Goal: Information Seeking & Learning: Learn about a topic

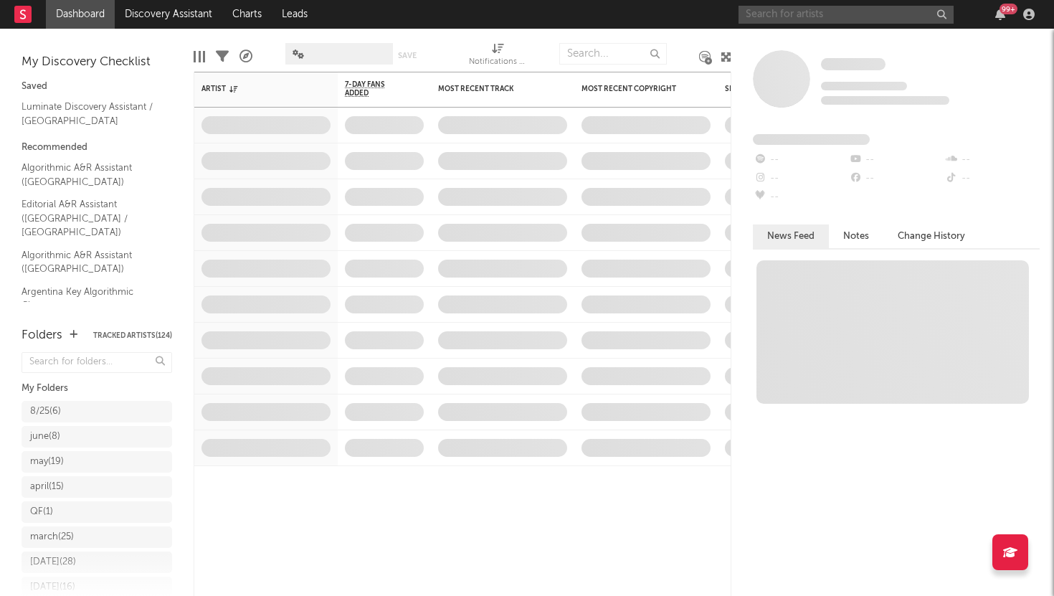
click at [782, 13] on input "text" at bounding box center [846, 15] width 215 height 18
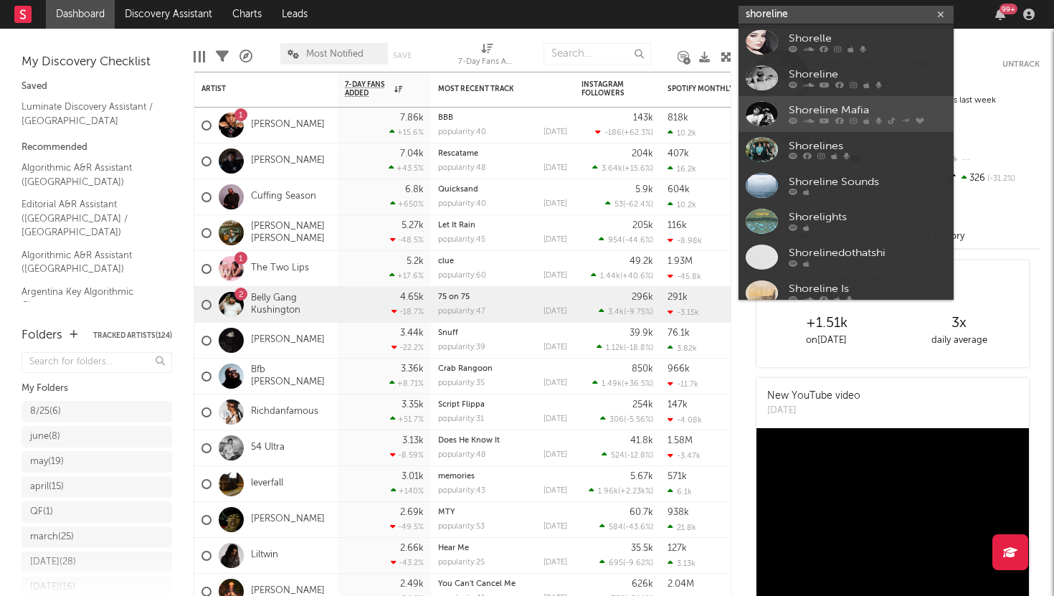
type input "shoreline"
click at [790, 131] on div "Shoreline Mafia" at bounding box center [868, 136] width 158 height 17
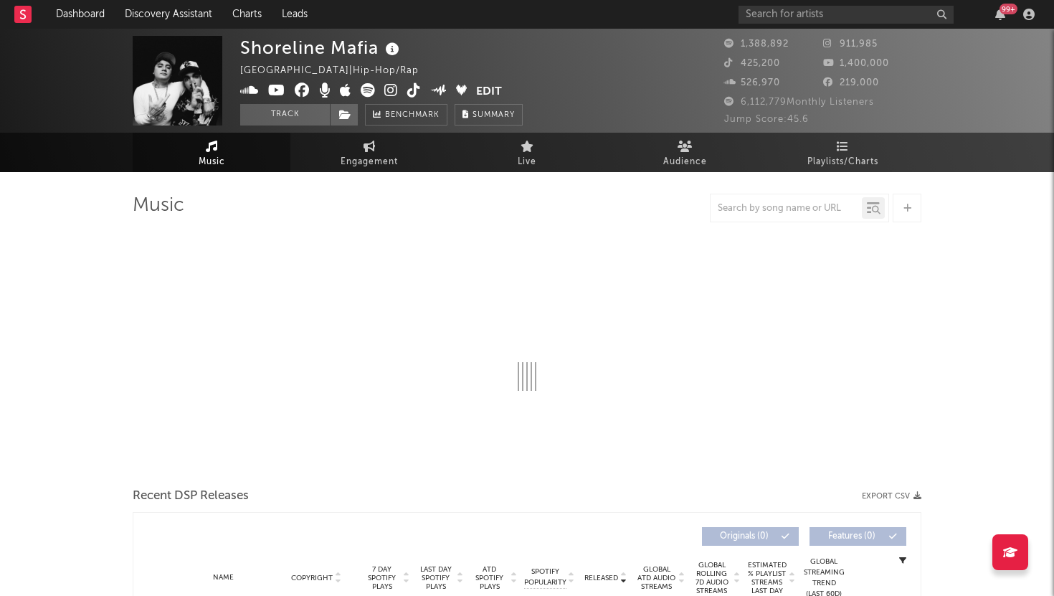
select select "6m"
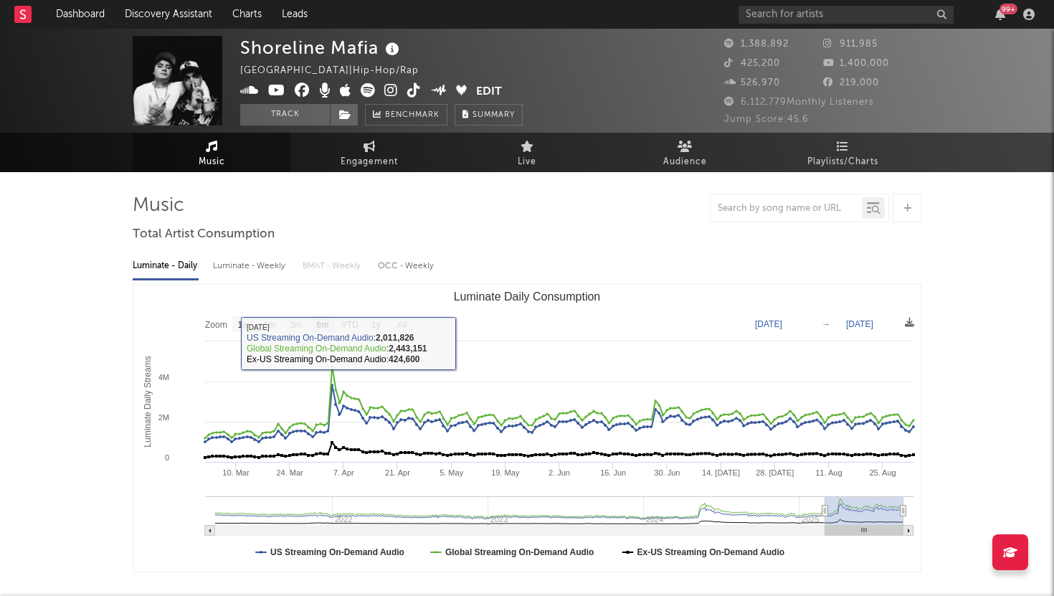
click at [262, 257] on div "Luminate - Weekly" at bounding box center [250, 266] width 75 height 24
select select "6m"
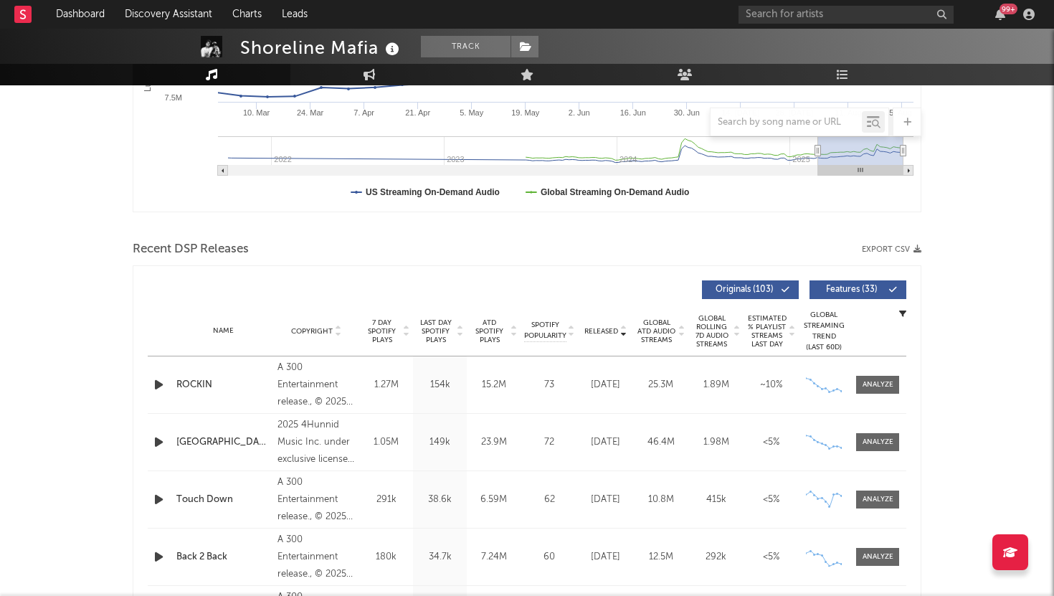
scroll to position [374, 0]
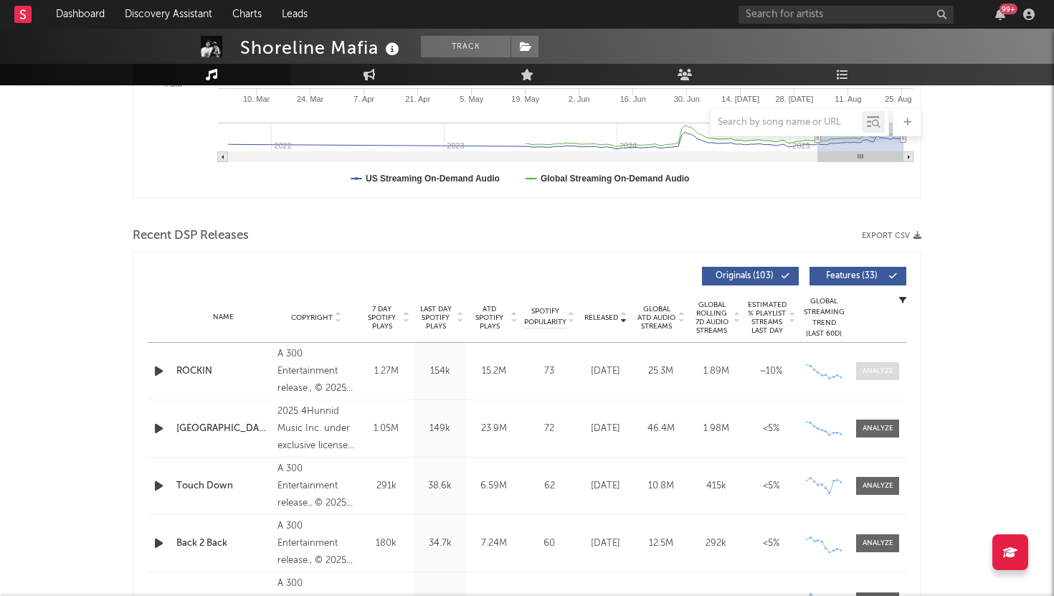
click at [867, 367] on div at bounding box center [878, 371] width 31 height 11
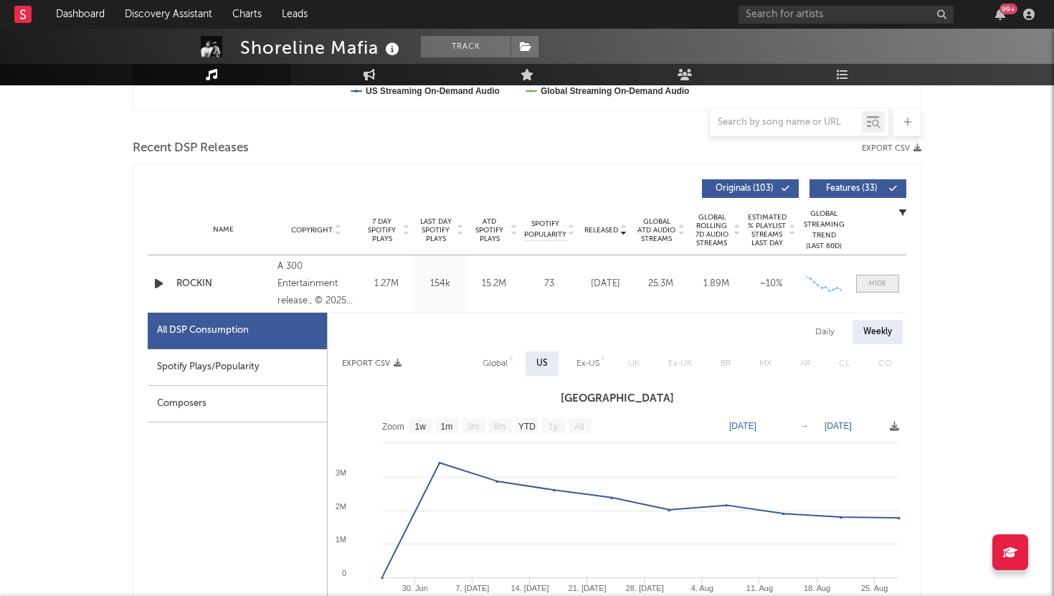
select select "1w"
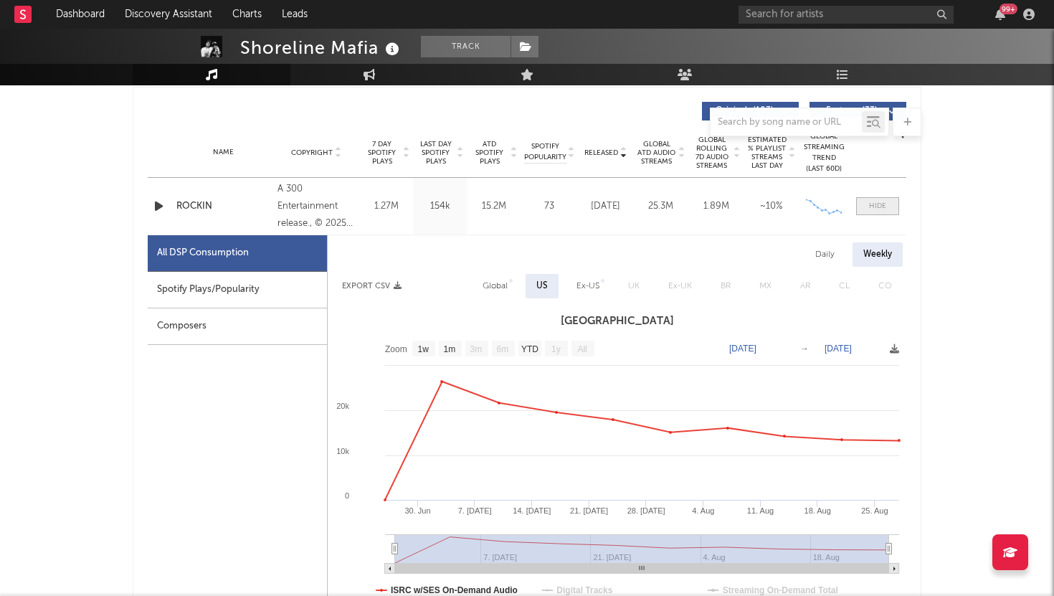
scroll to position [554, 0]
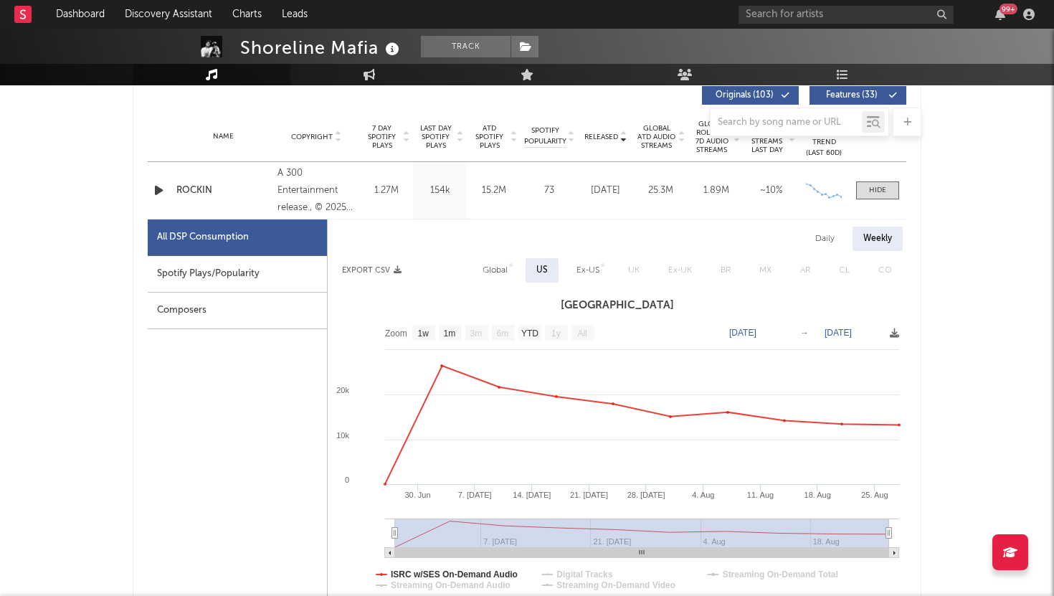
click at [819, 250] on div "Daily" at bounding box center [825, 239] width 41 height 24
select select "1w"
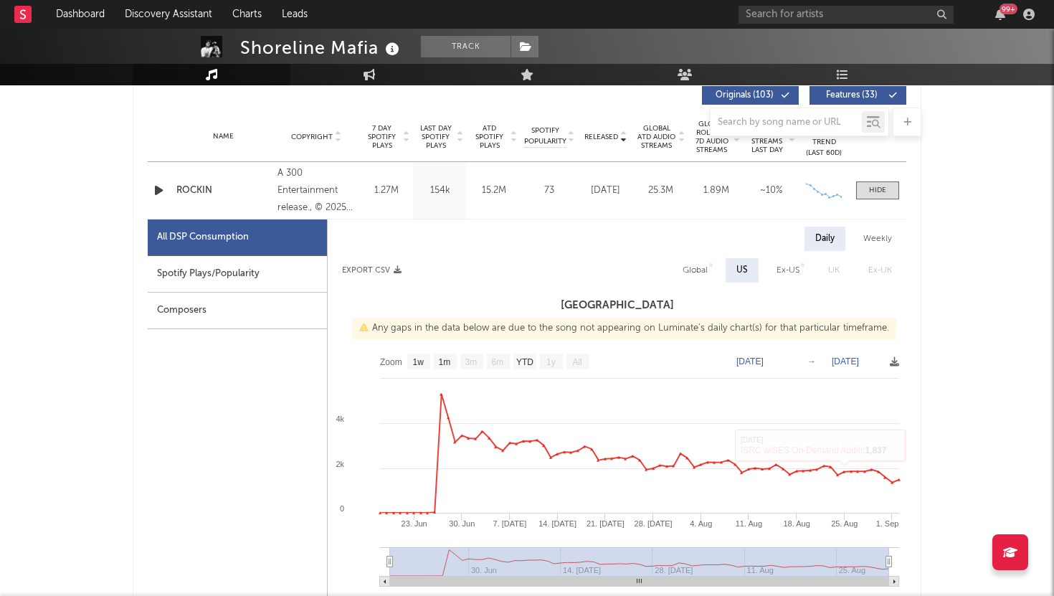
click at [868, 240] on div "Weekly" at bounding box center [878, 239] width 50 height 24
select select "1w"
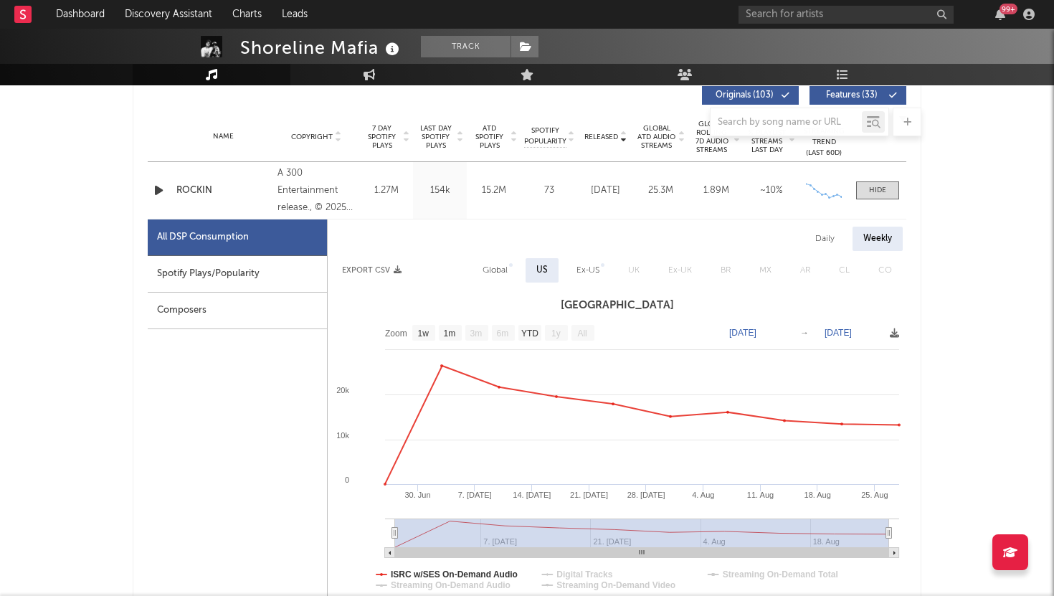
scroll to position [541, 0]
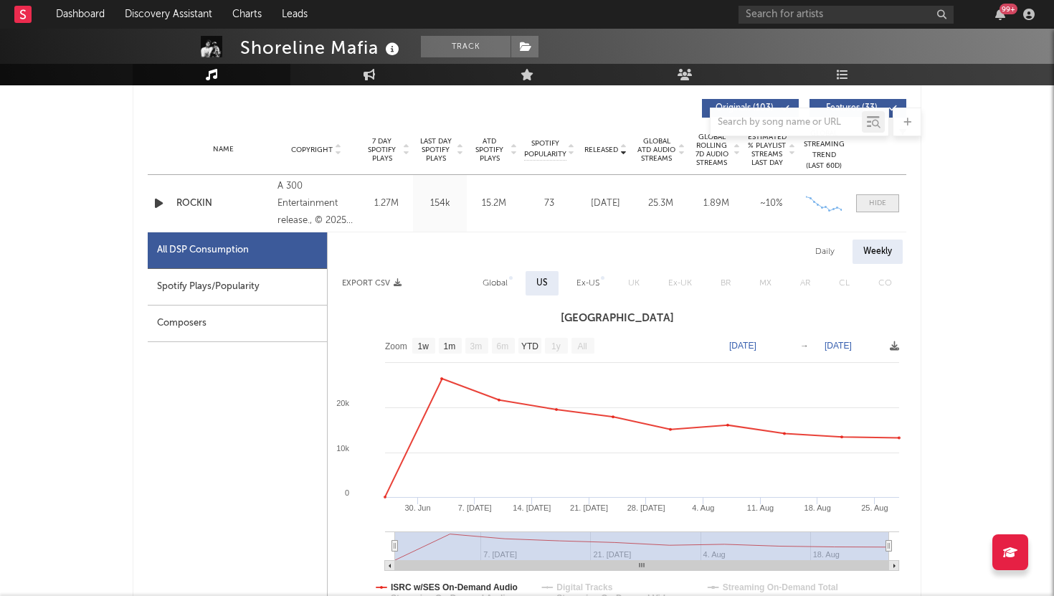
click at [876, 211] on span at bounding box center [877, 203] width 43 height 18
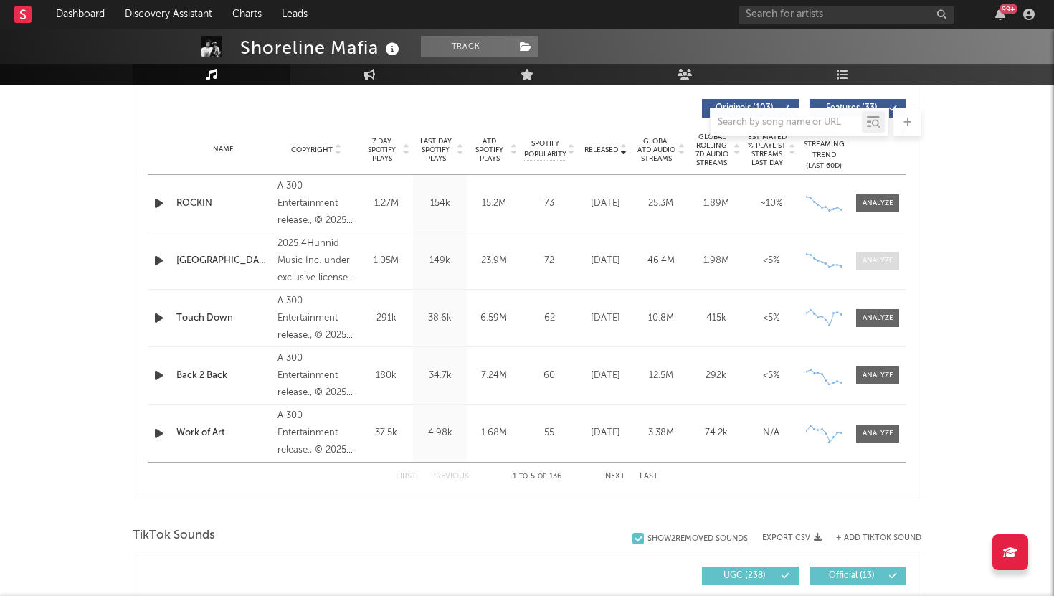
click at [873, 262] on div at bounding box center [878, 260] width 31 height 11
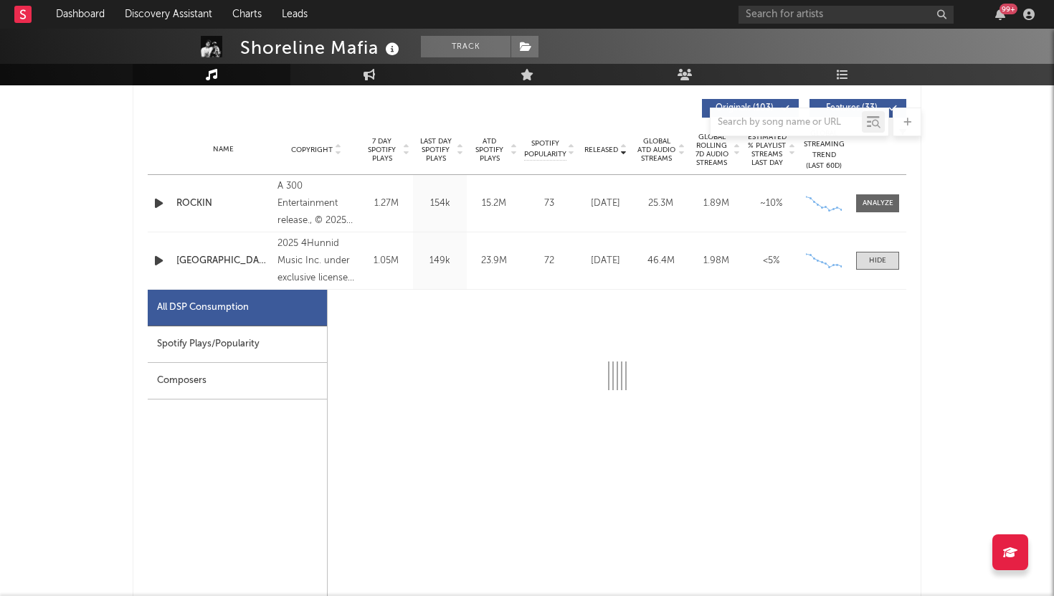
select select "1w"
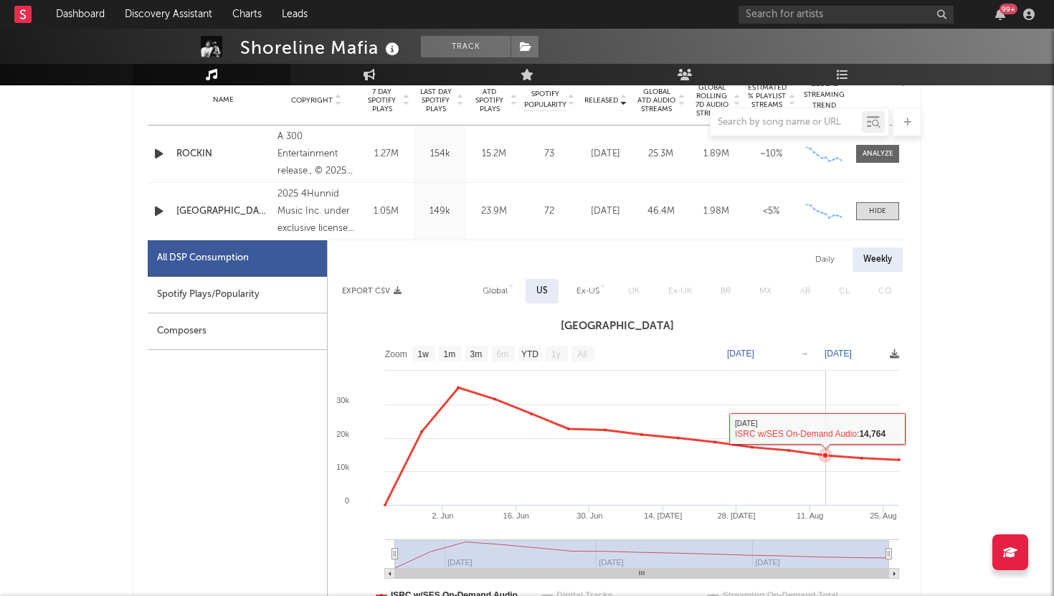
scroll to position [568, 0]
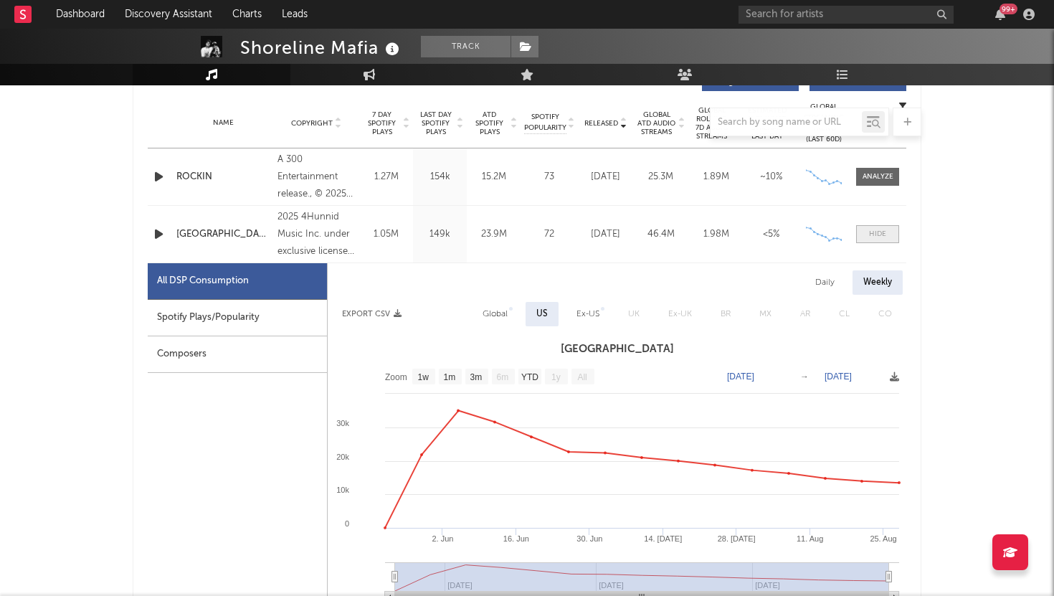
click at [874, 229] on div at bounding box center [877, 234] width 17 height 11
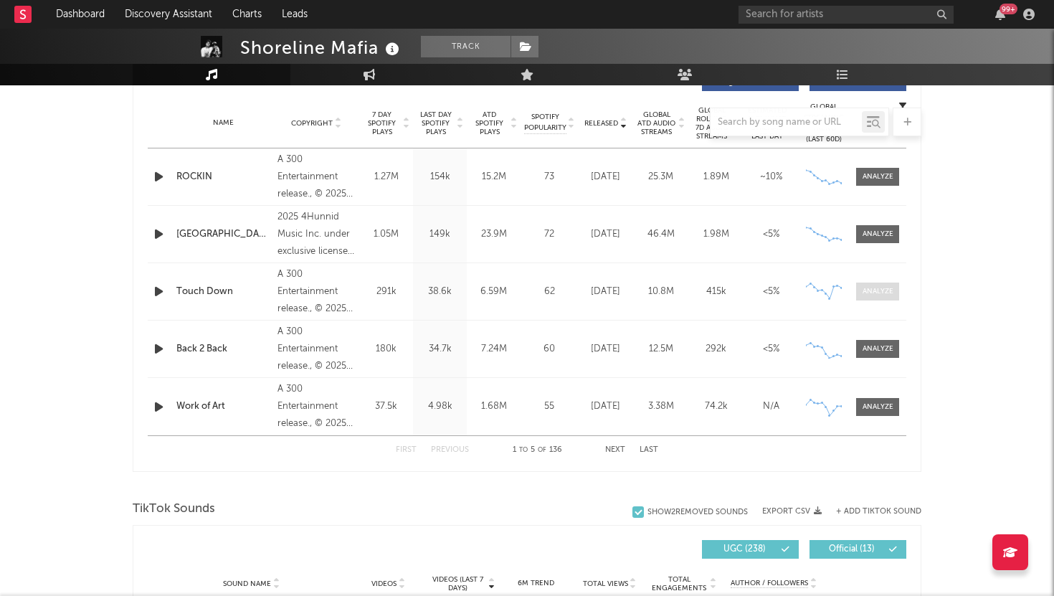
click at [873, 292] on div at bounding box center [878, 291] width 31 height 11
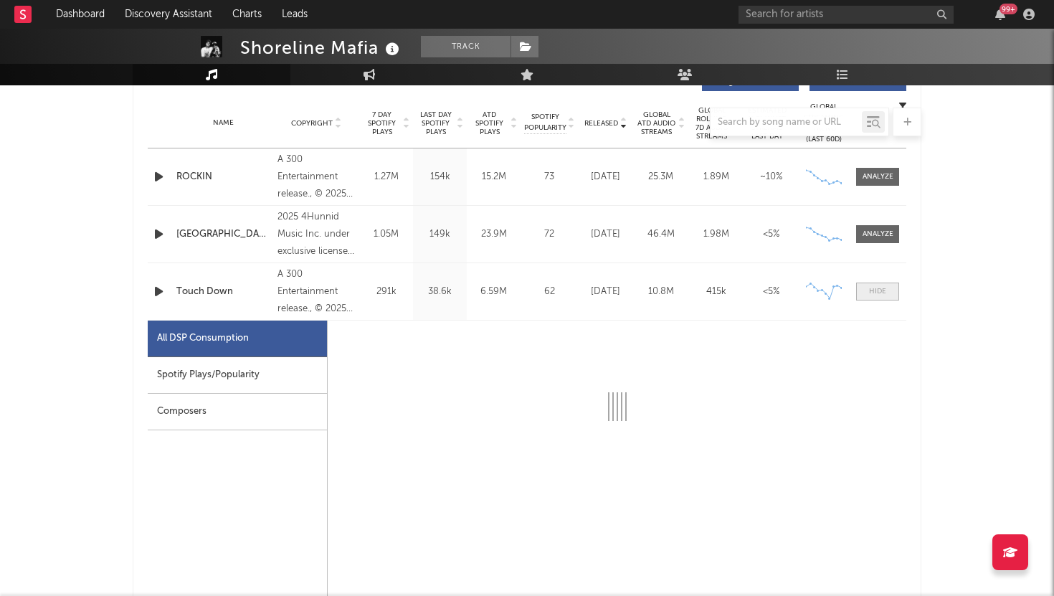
select select "1w"
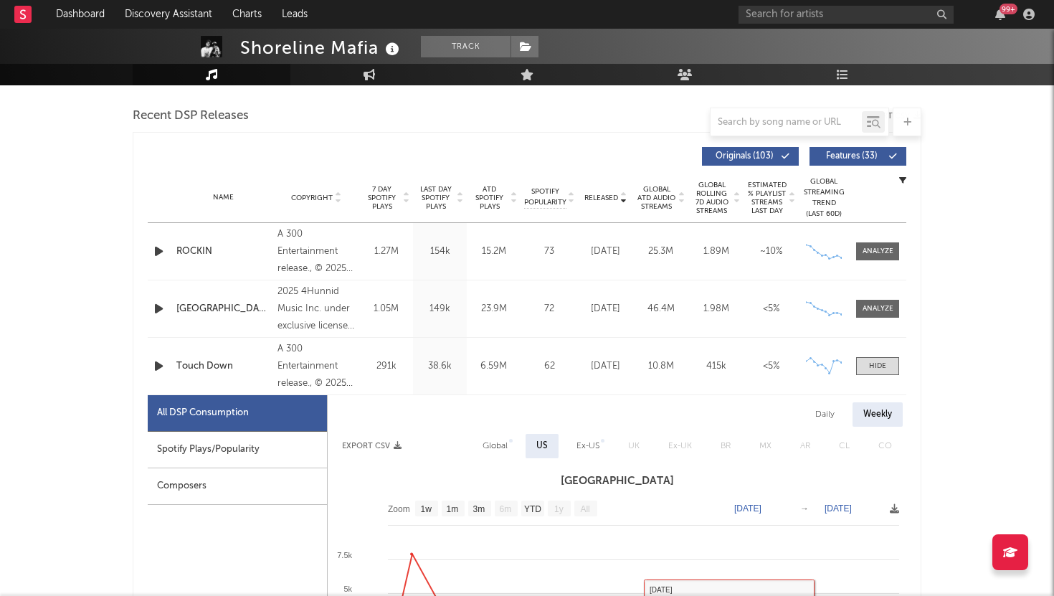
scroll to position [470, 0]
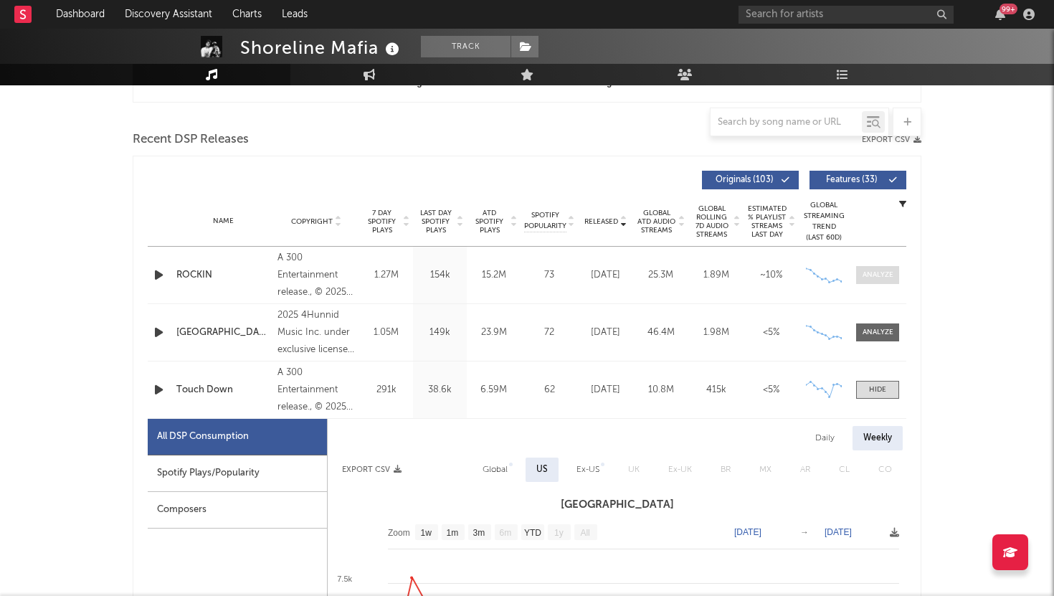
click at [884, 267] on span at bounding box center [877, 275] width 43 height 18
select select "1w"
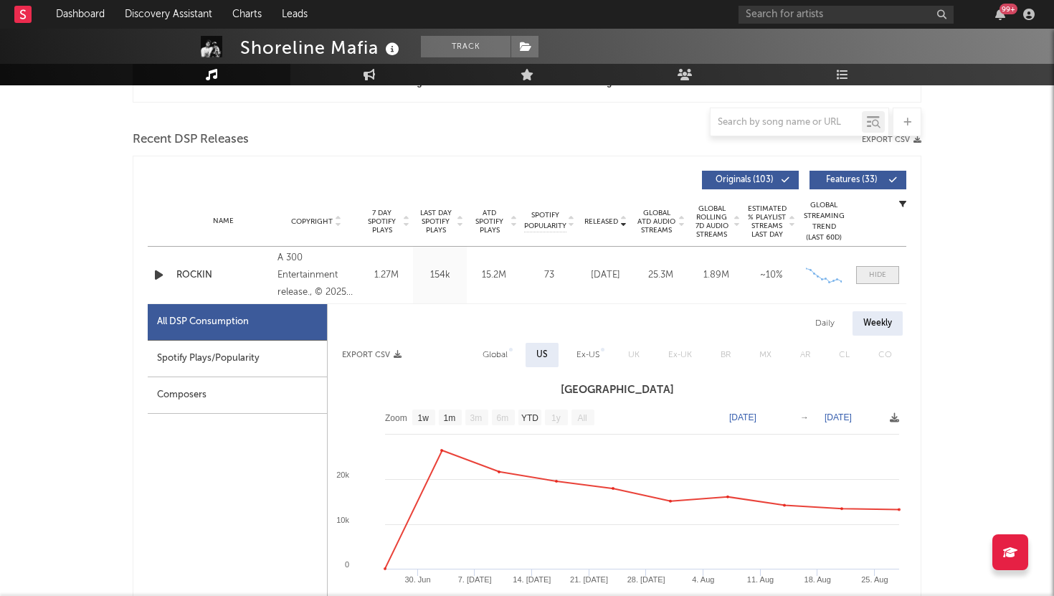
click at [872, 282] on span at bounding box center [877, 275] width 43 height 18
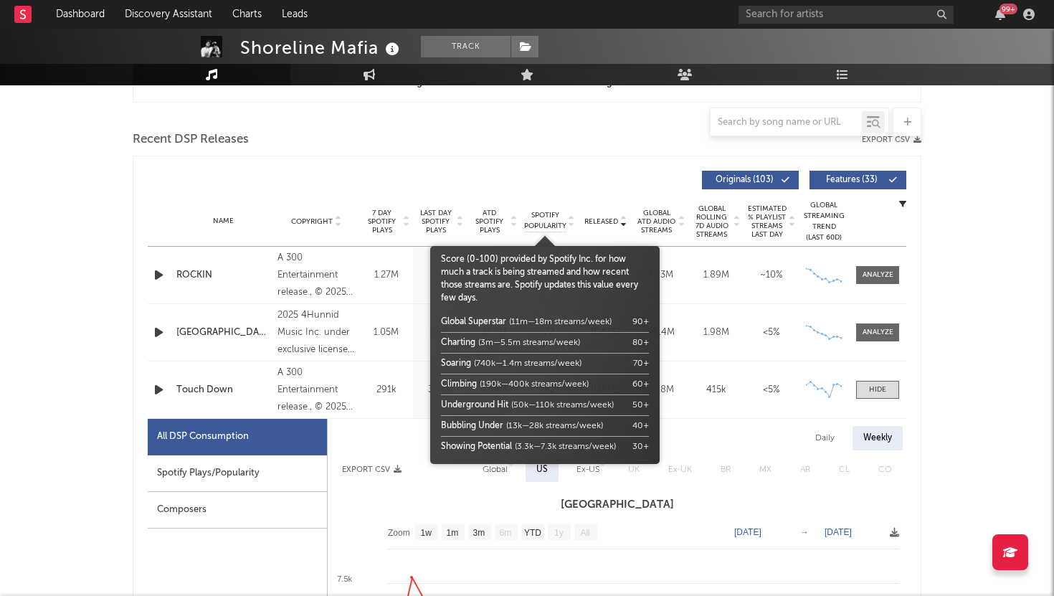
click at [560, 225] on span "Spotify Popularity" at bounding box center [545, 221] width 42 height 22
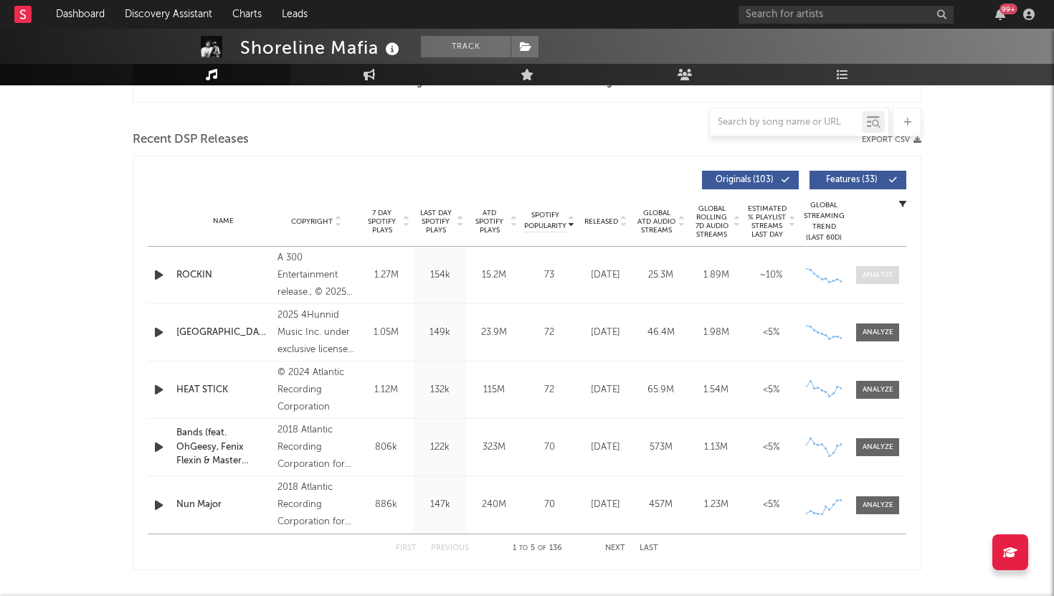
click at [883, 276] on div at bounding box center [878, 275] width 31 height 11
select select "1w"
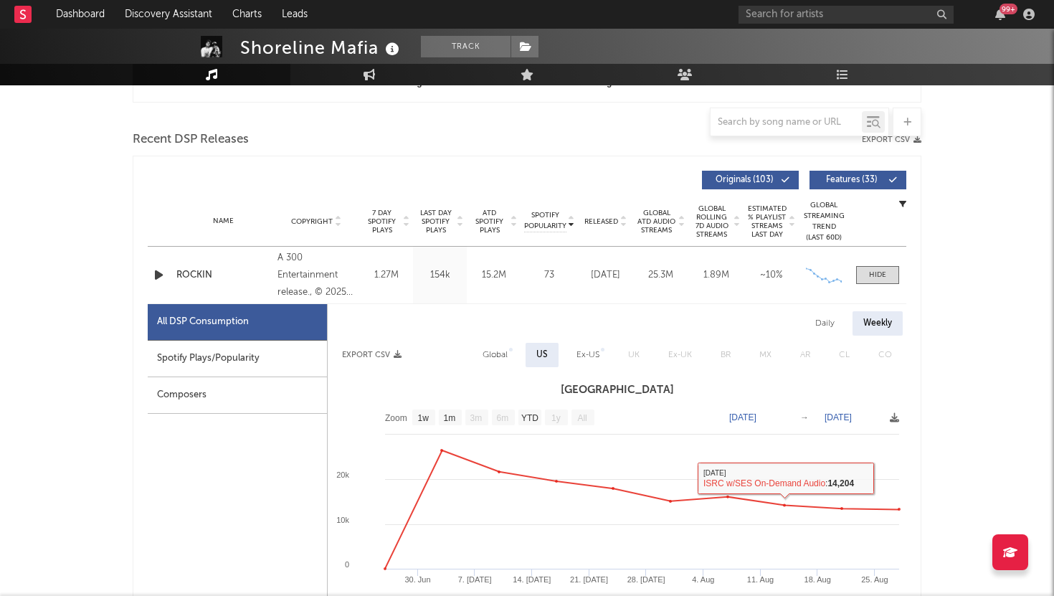
click at [879, 262] on div "Name ROCKIN Copyright A 300 Entertainment release., © 2025 Atlantic Recording C…" at bounding box center [527, 275] width 759 height 57
click at [876, 270] on div at bounding box center [877, 275] width 17 height 11
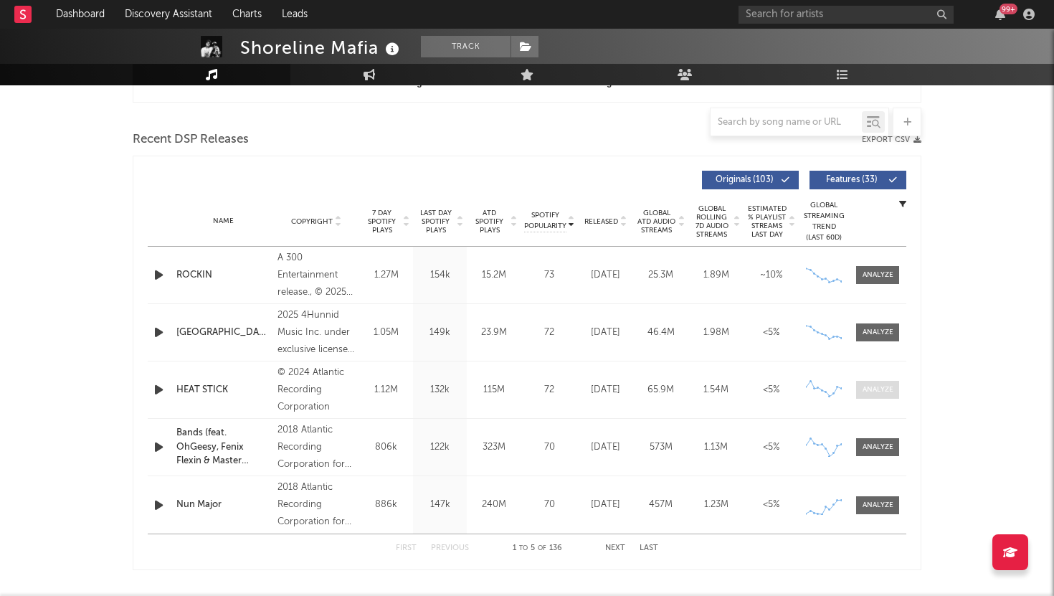
click at [863, 387] on div at bounding box center [878, 389] width 31 height 11
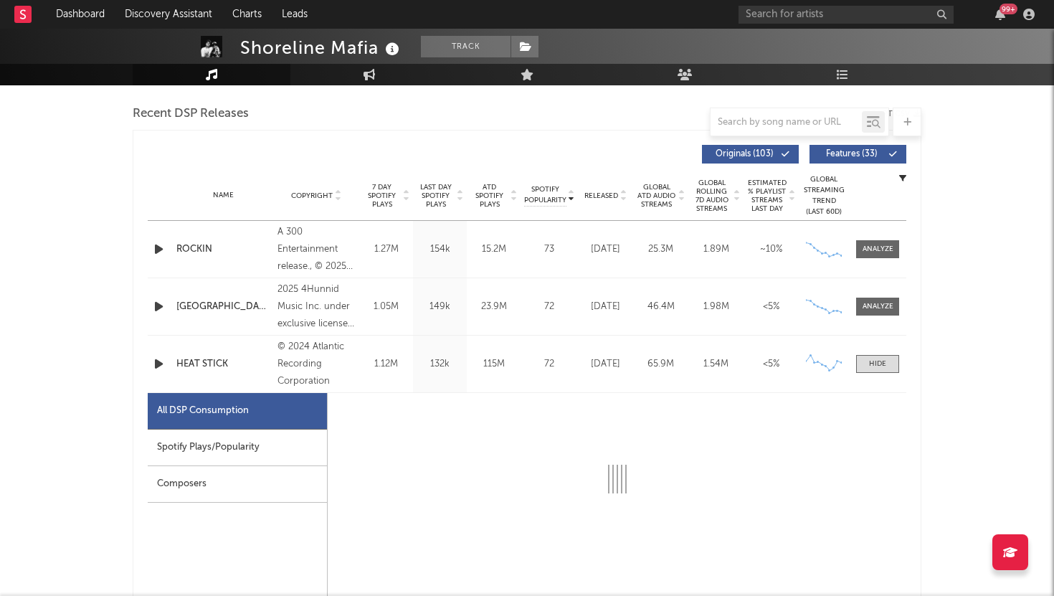
scroll to position [541, 0]
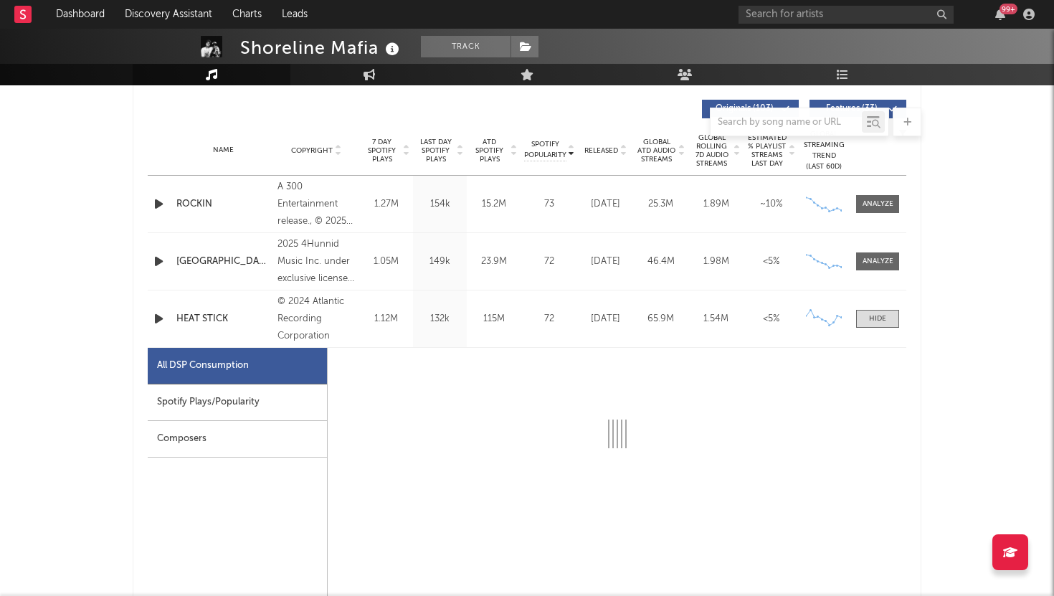
select select "6m"
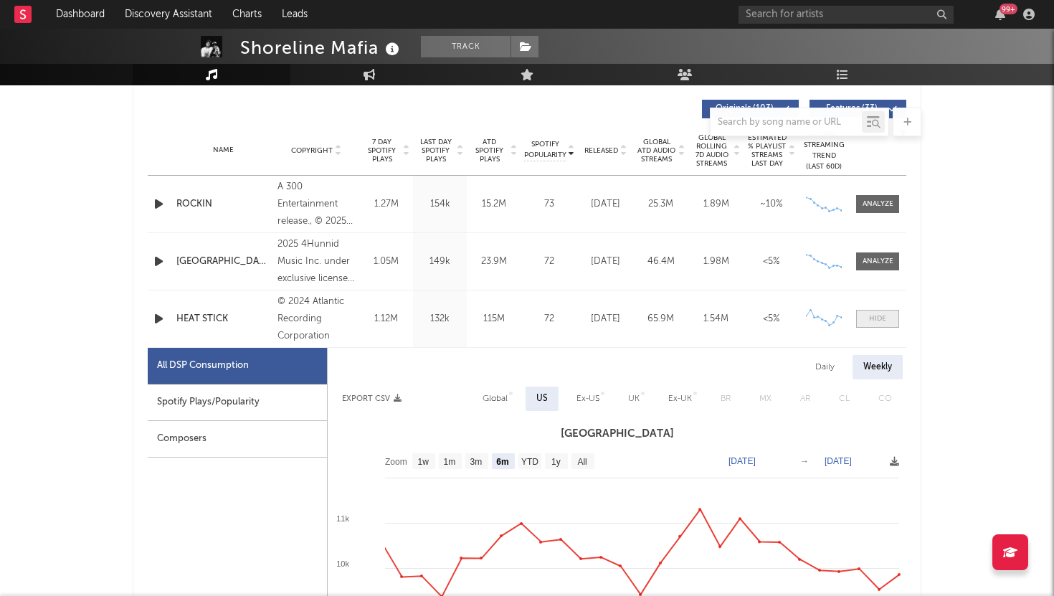
click at [871, 316] on div at bounding box center [877, 318] width 17 height 11
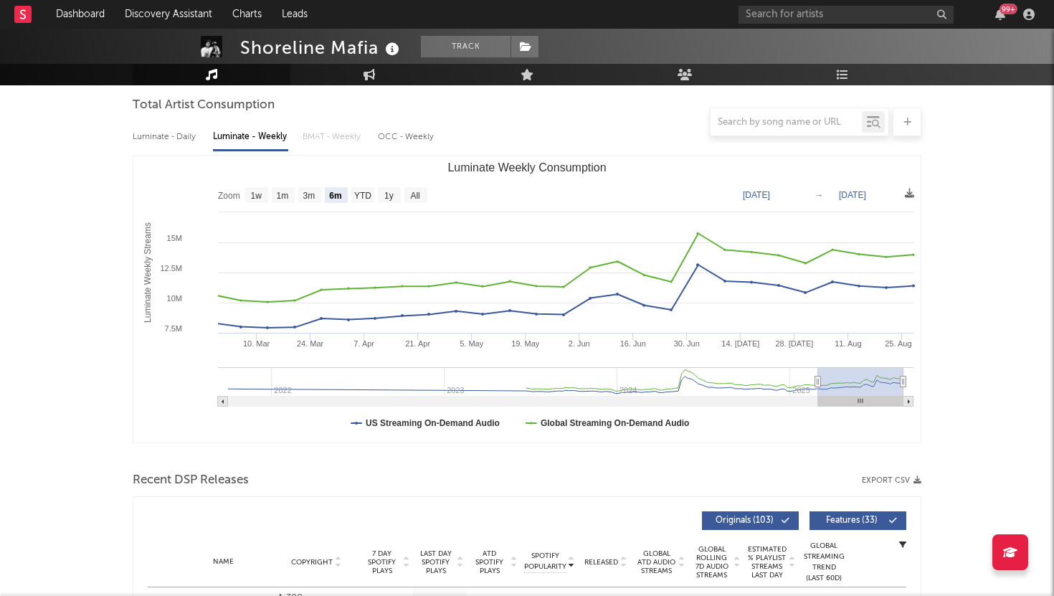
scroll to position [0, 0]
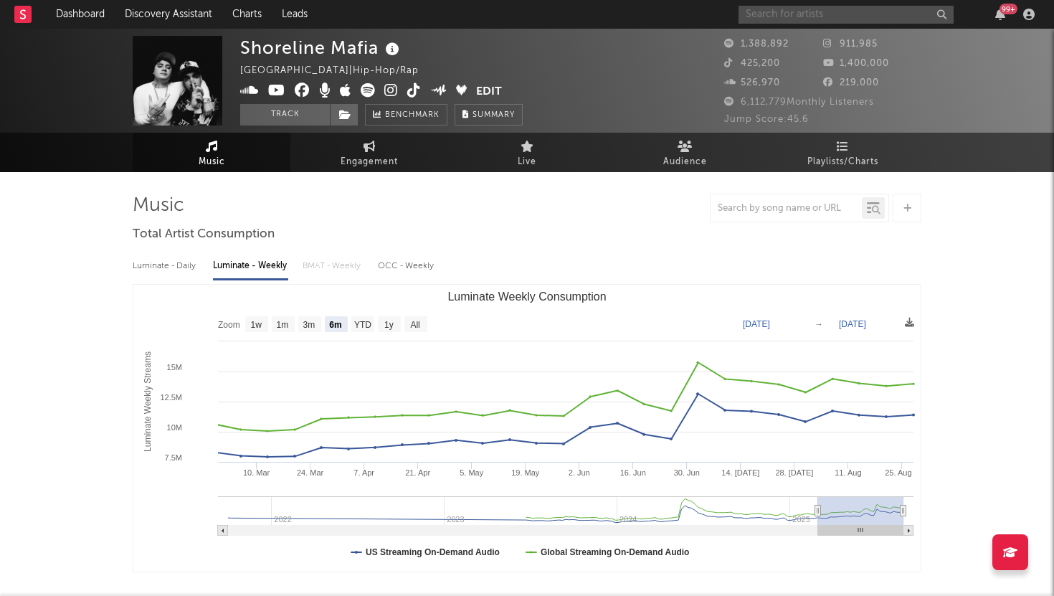
click at [847, 21] on input "text" at bounding box center [846, 15] width 215 height 18
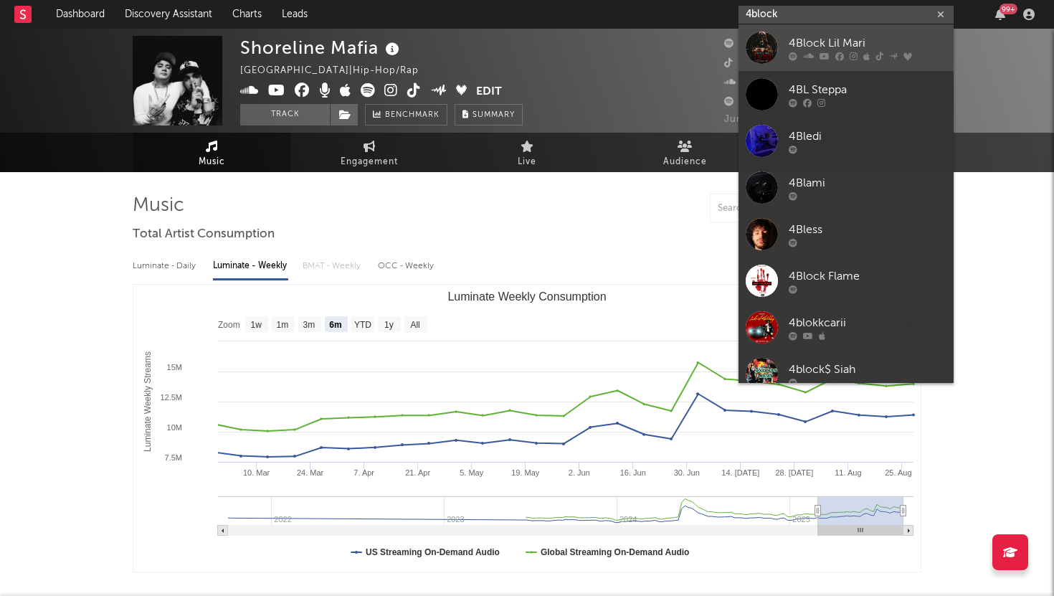
type input "4block"
click at [840, 39] on div "4Block Lil Mari" at bounding box center [868, 42] width 158 height 17
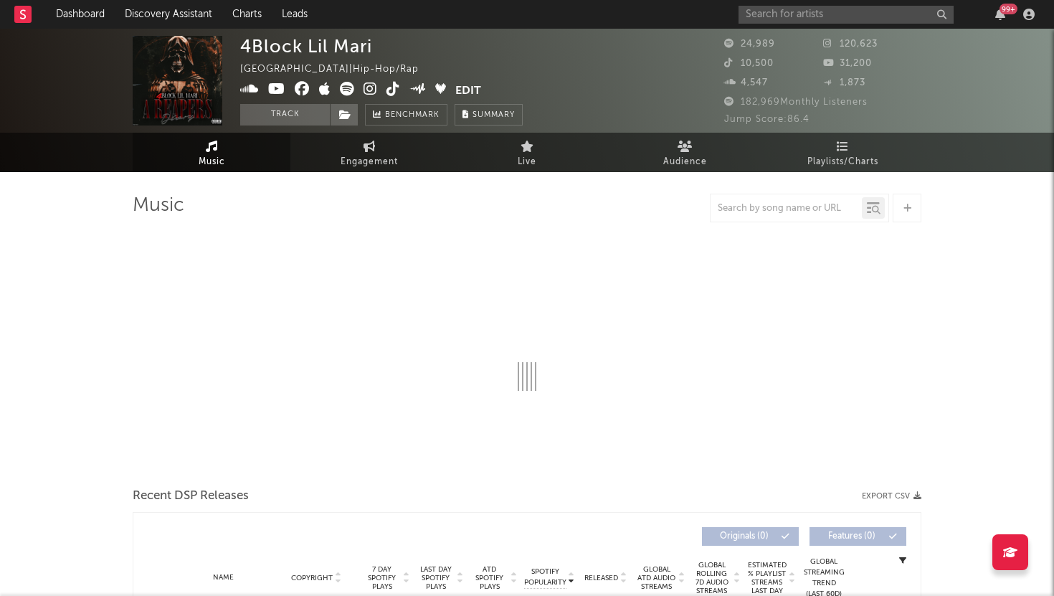
select select "6m"
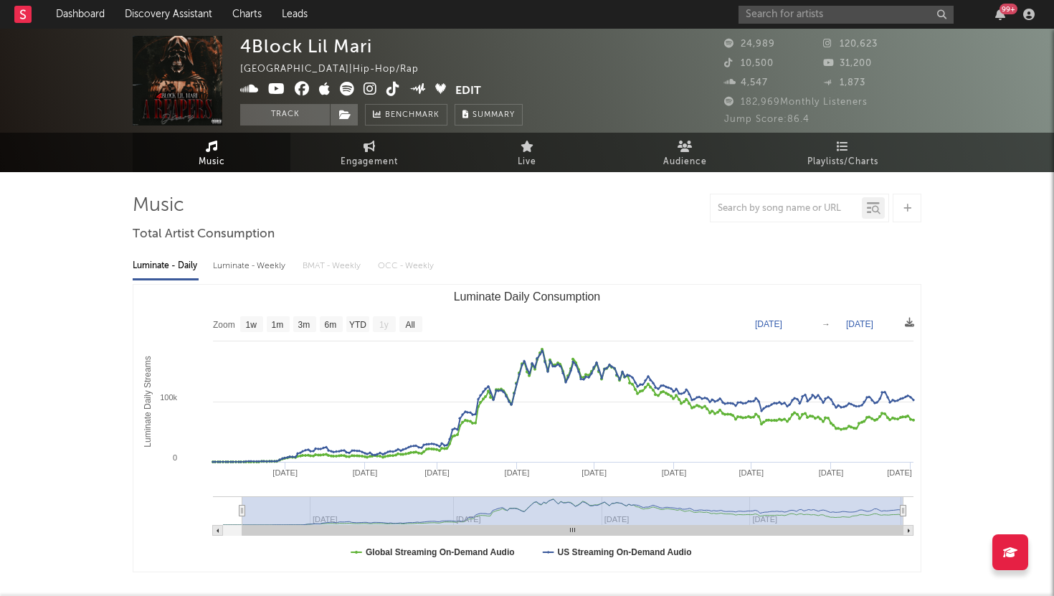
type input "[DATE]"
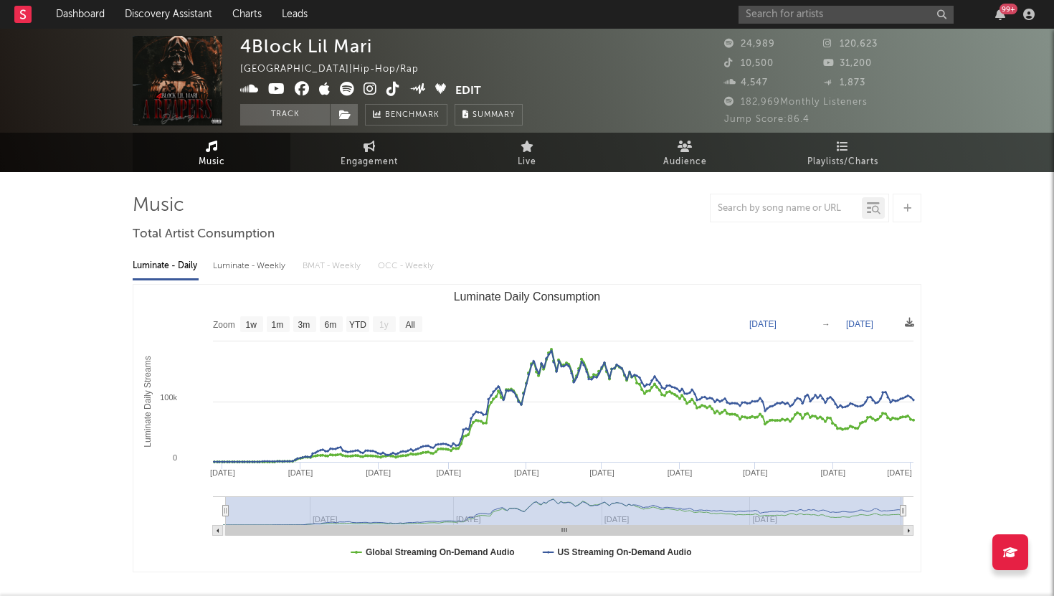
select select "All"
type input "[DATE]"
drag, startPoint x: 455, startPoint y: 506, endPoint x: 218, endPoint y: 501, distance: 237.4
click at [218, 502] on icon "Created with Highcharts 10.3.3 Luminate Daily Streams Luminate Daily Consumptio…" at bounding box center [526, 428] width 787 height 287
drag, startPoint x: 218, startPoint y: 501, endPoint x: 189, endPoint y: 498, distance: 29.5
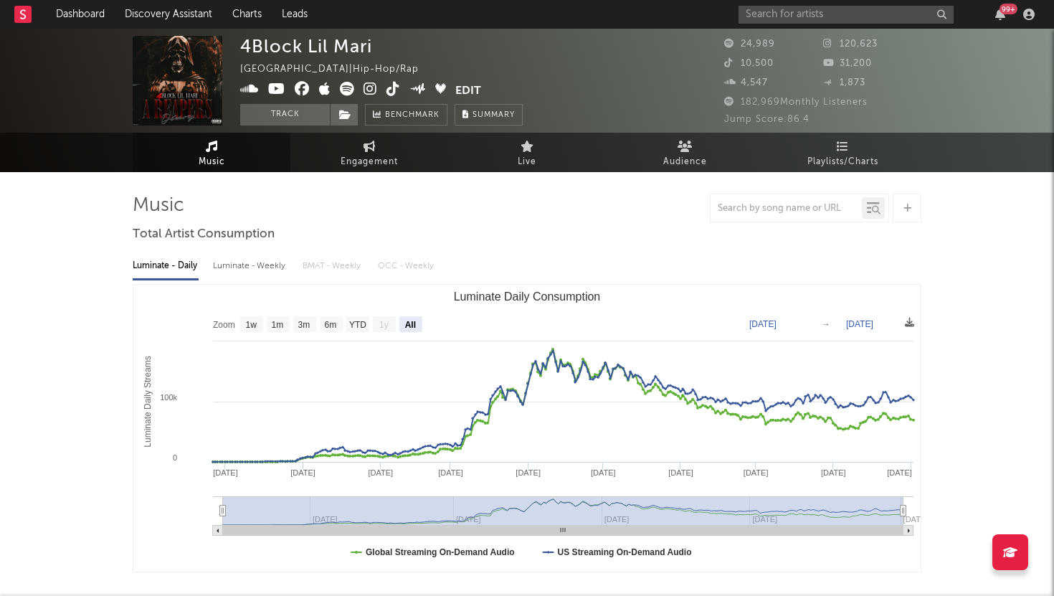
click at [189, 498] on rect "Luminate Daily Consumption" at bounding box center [526, 428] width 787 height 287
